Goal: Ask a question

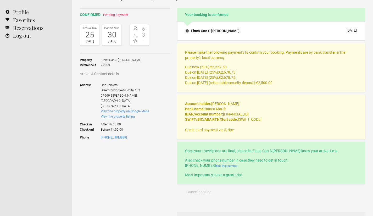
scroll to position [37, 0]
drag, startPoint x: 236, startPoint y: 127, endPoint x: 200, endPoint y: 132, distance: 36.4
click at [200, 132] on div "Account holder: [PERSON_NAME] Bank name: Banca March IBAN/Account number: [FINA…" at bounding box center [271, 116] width 188 height 44
click at [200, 132] on div "Account holder: Jakob Duettmann Bank name: Banca March IBAN/Account number: ES5…" at bounding box center [271, 116] width 188 height 44
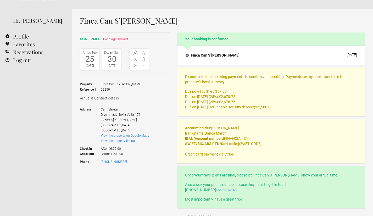
scroll to position [11, 0]
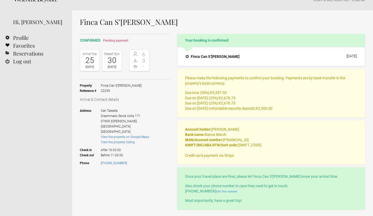
drag, startPoint x: 281, startPoint y: 137, endPoint x: 270, endPoint y: 152, distance: 18.8
click at [270, 152] on p "Account holder: Jakob Duettmann Bank name: Banca March IBAN/Account number: ES5…" at bounding box center [271, 142] width 172 height 31
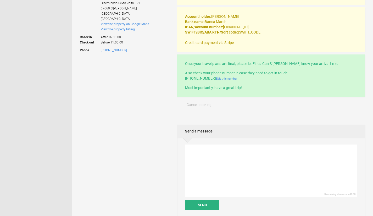
scroll to position [124, 0]
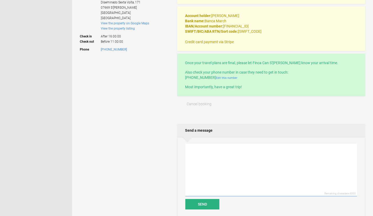
click at [261, 163] on textarea at bounding box center [271, 170] width 172 height 53
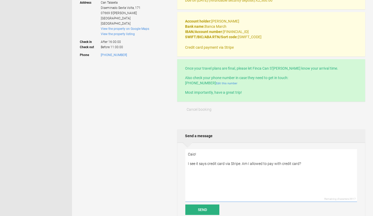
scroll to position [127, 0]
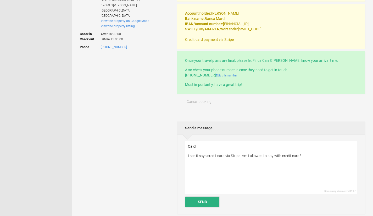
type textarea "Caio! I see it says credit card via Stripe. Am I allowed to pay with credit car…"
click at [208, 200] on button "Send" at bounding box center [202, 201] width 34 height 10
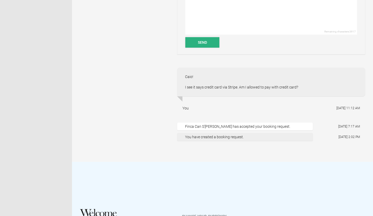
scroll to position [286, 0]
